Goal: Task Accomplishment & Management: Complete application form

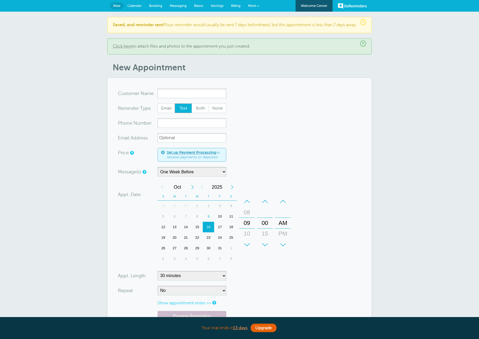
select select "163589"
click at [138, 3] on link "Calendar" at bounding box center [135, 6] width 22 height 12
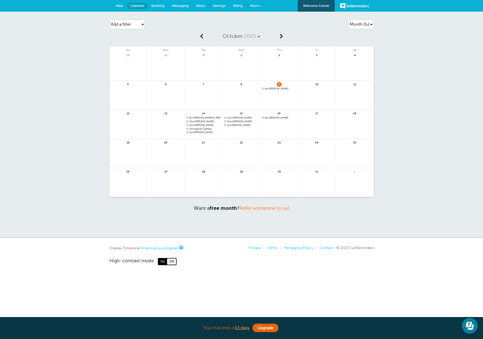
click at [117, 6] on span "New" at bounding box center [119, 6] width 7 height 4
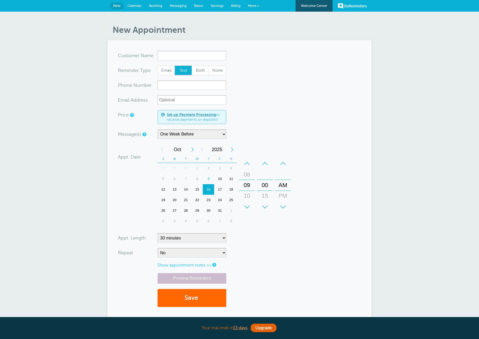
select select "163589"
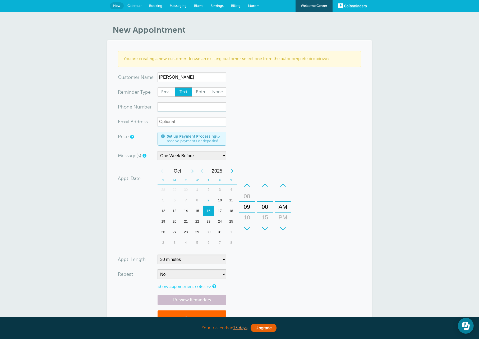
type input "Donna"
click at [175, 109] on input "xxx-no-autofill" at bounding box center [192, 107] width 69 height 10
drag, startPoint x: 290, startPoint y: 212, endPoint x: 285, endPoint y: 183, distance: 29.6
click at [285, 183] on div "+ – AM PM" at bounding box center [283, 207] width 16 height 54
drag, startPoint x: 249, startPoint y: 199, endPoint x: 253, endPoint y: 271, distance: 71.8
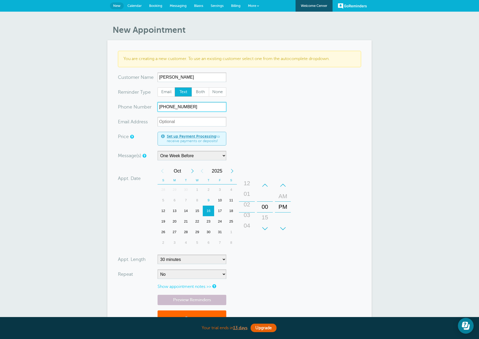
click at [253, 271] on form "You are creating a new customer. To use an existing customer select one from th…" at bounding box center [239, 192] width 243 height 283
type input "541-380-1702"
click at [267, 270] on form "You are creating a new customer. To use an existing customer select one from th…" at bounding box center [239, 192] width 243 height 283
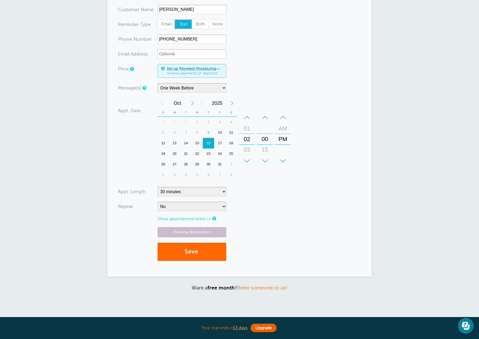
scroll to position [79, 0]
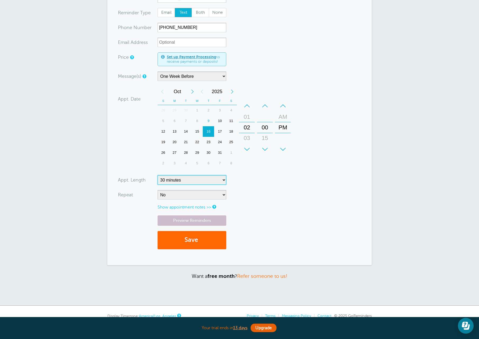
click at [185, 181] on select "5 minutes 10 minutes 15 minutes 20 minutes 25 minutes 30 minutes 35 minutes 40 …" at bounding box center [192, 180] width 69 height 10
select select "60"
click at [158, 175] on select "5 minutes 10 minutes 15 minutes 20 minutes 25 minutes 30 minutes 35 minutes 40 …" at bounding box center [192, 180] width 69 height 10
click at [274, 208] on form "You are creating a new customer. To use an existing customer select one from th…" at bounding box center [239, 112] width 243 height 283
drag, startPoint x: 166, startPoint y: 222, endPoint x: 147, endPoint y: 231, distance: 20.5
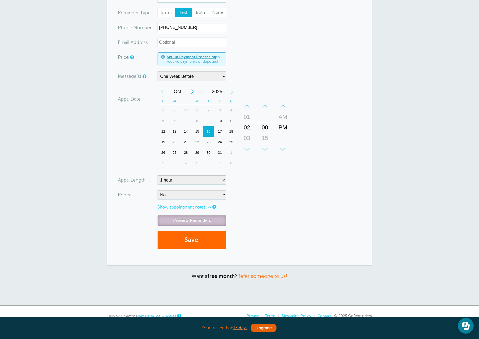
click at [165, 222] on link "Preview Reminders" at bounding box center [192, 220] width 69 height 10
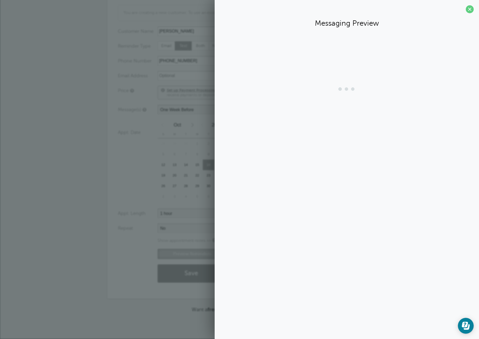
scroll to position [46, 0]
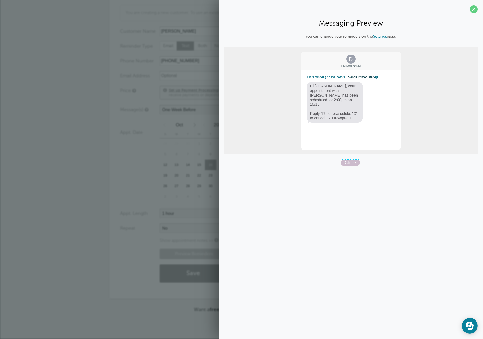
click at [348, 165] on span "Close" at bounding box center [350, 162] width 19 height 6
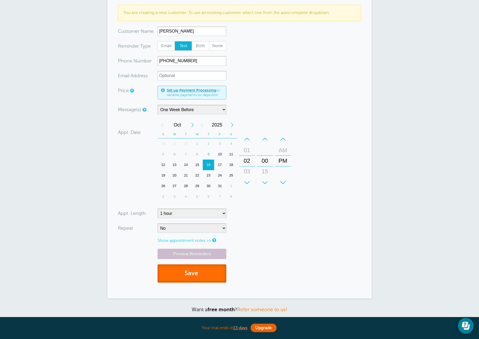
click at [183, 278] on button "Save" at bounding box center [192, 273] width 69 height 18
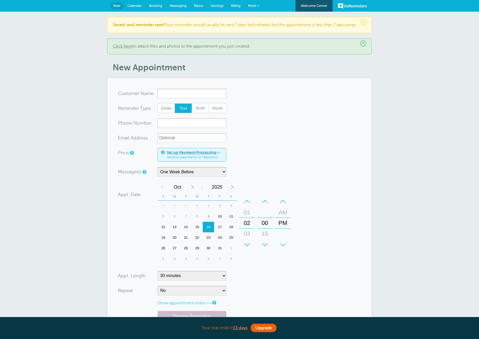
select select "163589"
click at [186, 103] on form "You are creating a new customer. To use an existing customer select one from th…" at bounding box center [239, 219] width 243 height 261
click at [185, 98] on input "x-no-autofill" at bounding box center [192, 94] width 69 height 10
type input "Guillermo2063516663"
type input "Guillermo"
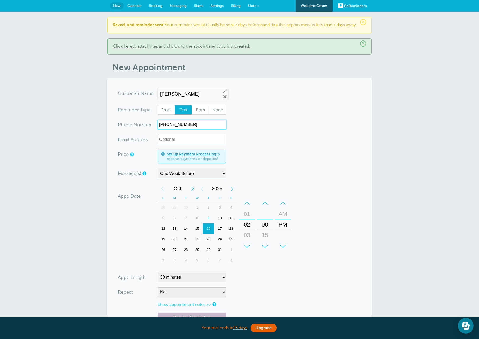
drag, startPoint x: 203, startPoint y: 129, endPoint x: 139, endPoint y: 129, distance: 64.2
click at [139, 129] on div "xxx-no-autofill Pho ne Nu mber (206) 351-6663" at bounding box center [172, 125] width 108 height 10
drag, startPoint x: 244, startPoint y: 243, endPoint x: 245, endPoint y: 227, distance: 15.6
click at [245, 225] on div "03" at bounding box center [247, 219] width 13 height 11
type input "541-806-5679"
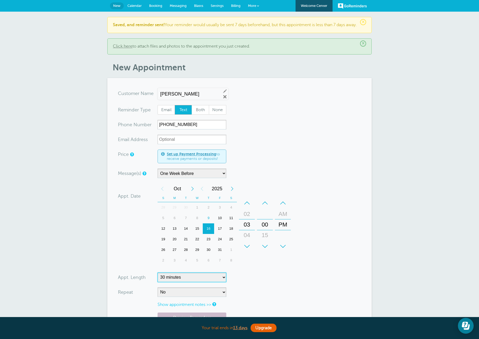
click at [205, 282] on select "5 minutes 10 minutes 15 minutes 20 minutes 25 minutes 30 minutes 35 minutes 40 …" at bounding box center [192, 277] width 69 height 10
click at [158, 277] on select "5 minutes 10 minutes 15 minutes 20 minutes 25 minutes 30 minutes 35 minutes 40 …" at bounding box center [192, 277] width 69 height 10
click at [318, 281] on form "You are creating a new customer. To use an existing customer select one from th…" at bounding box center [239, 220] width 243 height 263
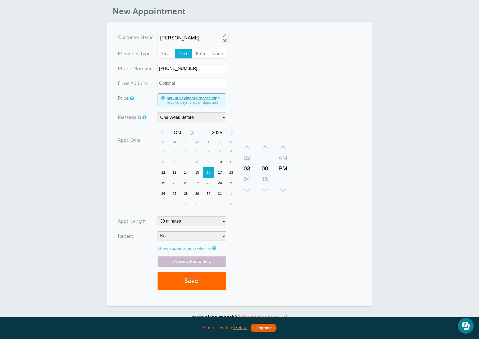
scroll to position [79, 0]
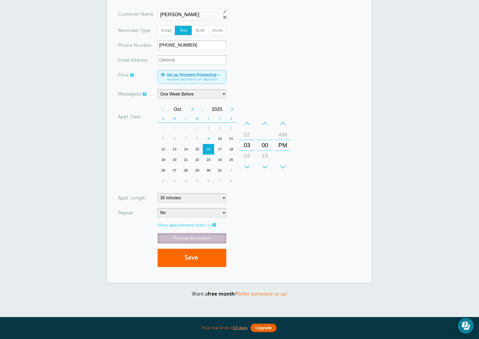
drag, startPoint x: 189, startPoint y: 239, endPoint x: 181, endPoint y: 237, distance: 8.3
click at [188, 238] on link "Preview Reminders" at bounding box center [192, 238] width 69 height 10
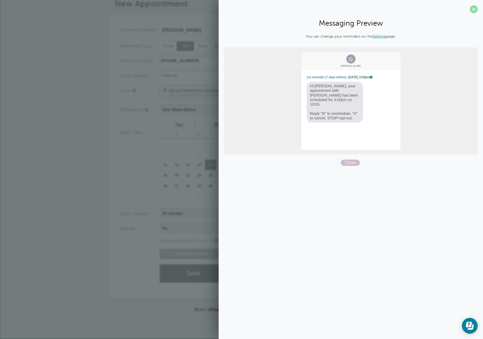
click at [476, 8] on span at bounding box center [474, 9] width 8 height 8
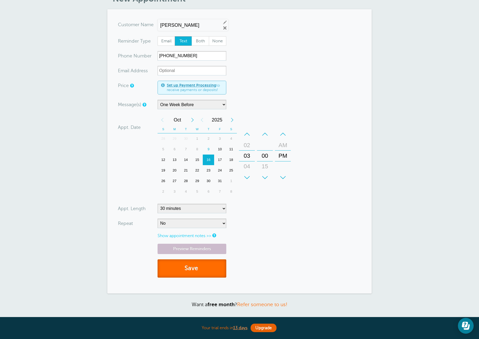
click at [208, 271] on button "Save" at bounding box center [192, 268] width 69 height 18
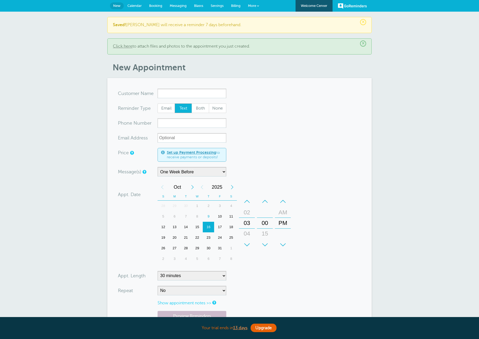
select select "163589"
click at [220, 224] on div "17" at bounding box center [219, 227] width 11 height 11
drag, startPoint x: 247, startPoint y: 220, endPoint x: 255, endPoint y: 159, distance: 61.6
click at [255, 159] on form "You are creating a new customer. To use an existing customer select one from th…" at bounding box center [239, 219] width 243 height 261
drag, startPoint x: 283, startPoint y: 216, endPoint x: 286, endPoint y: 226, distance: 10.0
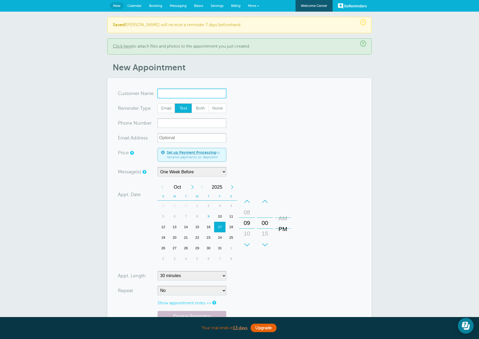
click at [286, 224] on div "AM" at bounding box center [283, 218] width 13 height 11
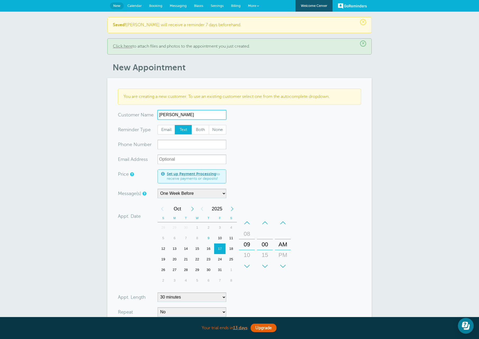
type input "[PERSON_NAME]"
click at [175, 143] on input "xxx-no-autofill" at bounding box center [192, 145] width 69 height 10
click at [172, 147] on input "xxx-no-autofill" at bounding box center [192, 145] width 69 height 10
type input "541-490-1762"
click at [255, 191] on div "Message(s) Main Reminder Sequence One Week Before Custom Message Start with Fir…" at bounding box center [204, 194] width 172 height 10
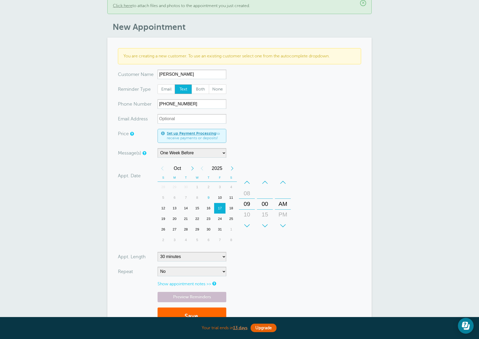
scroll to position [53, 0]
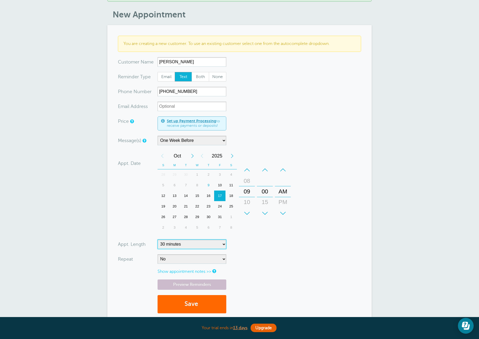
click at [222, 243] on select "5 minutes 10 minutes 15 minutes 20 minutes 25 minutes 30 minutes 35 minutes 40 …" at bounding box center [192, 244] width 69 height 10
select select "60"
click at [158, 239] on select "5 minutes 10 minutes 15 minutes 20 minutes 25 minutes 30 minutes 35 minutes 40 …" at bounding box center [192, 244] width 69 height 10
click at [195, 282] on link "Preview Reminders" at bounding box center [192, 284] width 69 height 10
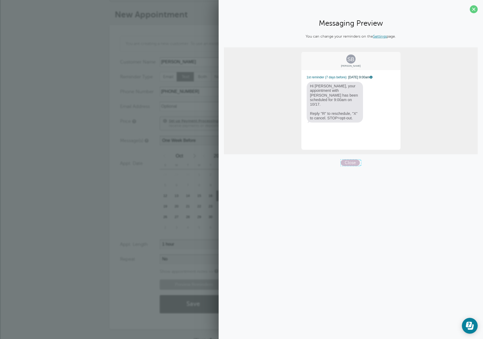
click at [351, 162] on span "Close" at bounding box center [350, 162] width 19 height 6
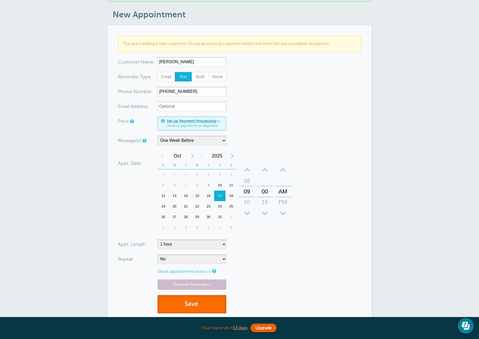
click at [200, 301] on span "submit" at bounding box center [199, 303] width 2 height 7
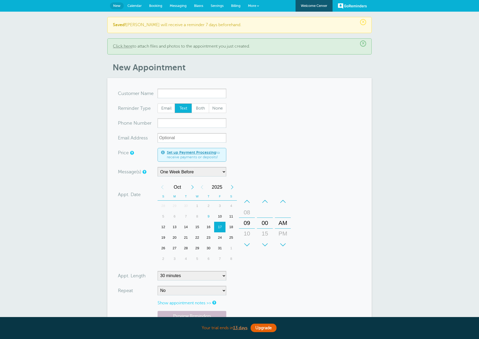
select select "163589"
click at [325, 67] on h1 "New Appointment" at bounding box center [242, 67] width 259 height 10
click at [183, 5] on span "Messaging" at bounding box center [178, 6] width 17 height 4
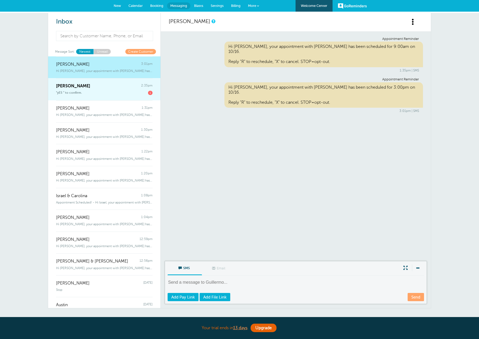
click at [82, 93] on div ""yES " to confirm. 1" at bounding box center [104, 92] width 96 height 6
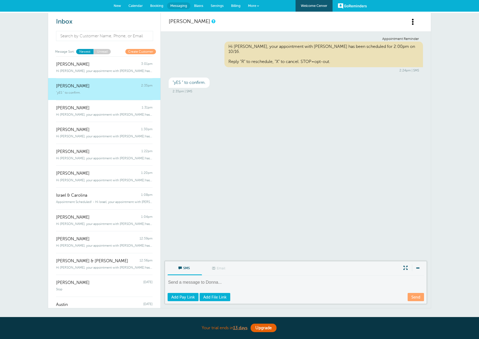
click at [140, 5] on span "Calendar" at bounding box center [135, 6] width 14 height 4
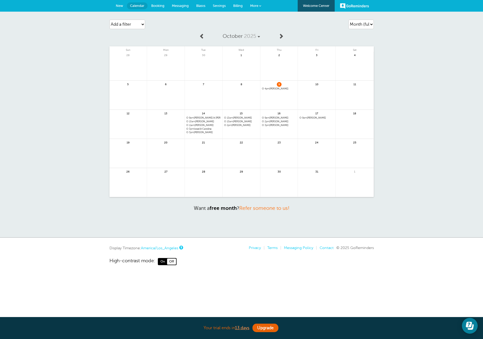
click at [274, 90] on span "4pm [PERSON_NAME]" at bounding box center [279, 88] width 34 height 3
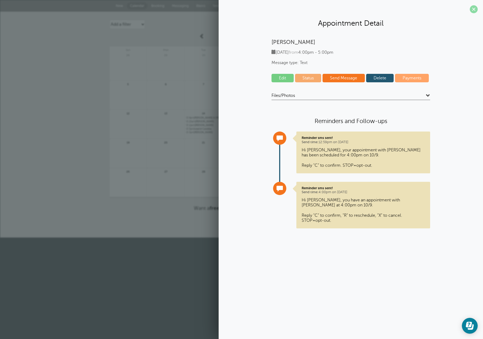
click at [474, 10] on span at bounding box center [474, 9] width 8 height 8
